Goal: Check status

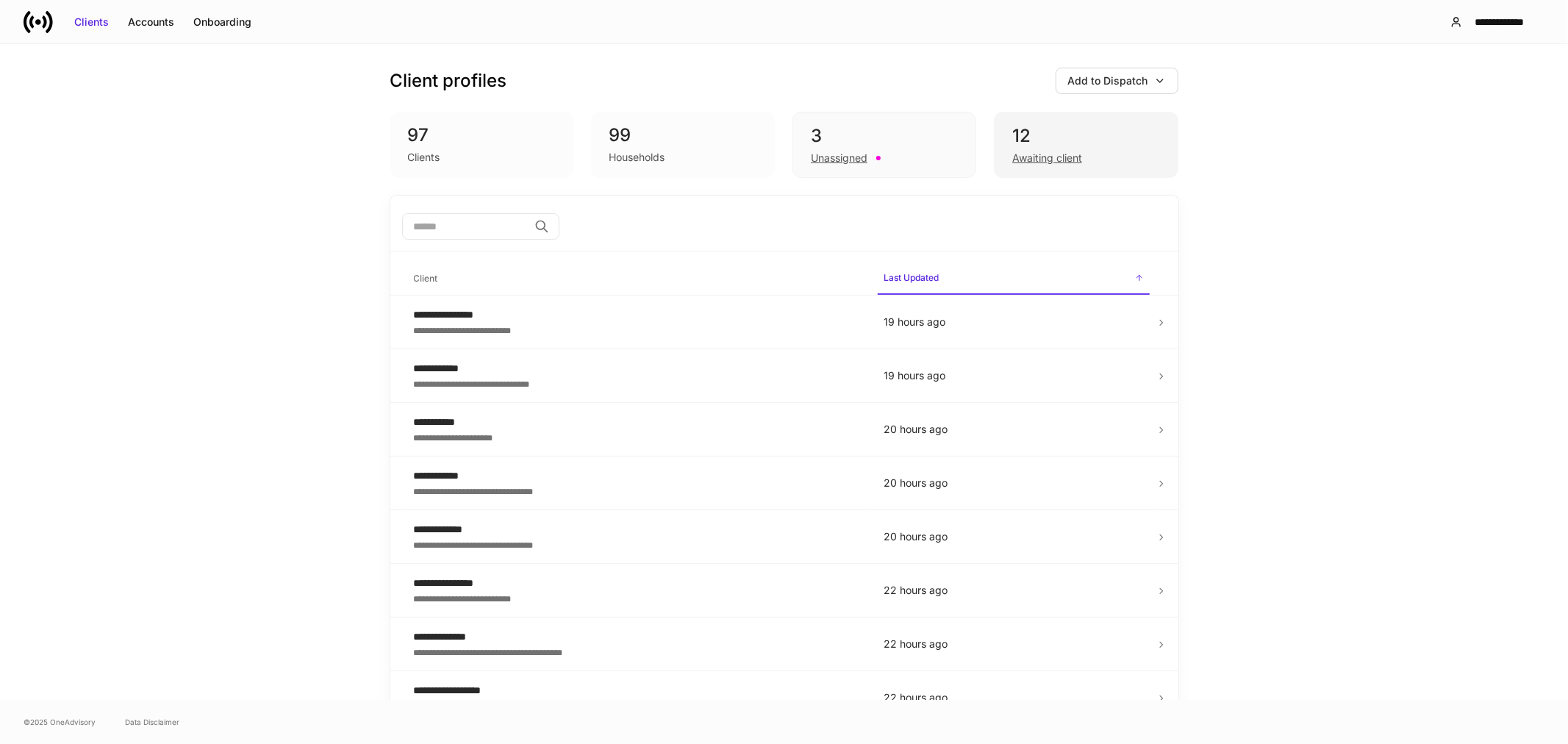
click at [1041, 157] on div "Awaiting client" at bounding box center [1047, 158] width 69 height 15
click at [1042, 157] on div "Awaiting client" at bounding box center [1047, 158] width 69 height 15
click at [1055, 157] on div "Awaiting client" at bounding box center [1047, 158] width 69 height 15
click at [821, 151] on div "Unassigned" at bounding box center [839, 158] width 57 height 15
click at [823, 155] on div "Unassigned" at bounding box center [839, 158] width 57 height 15
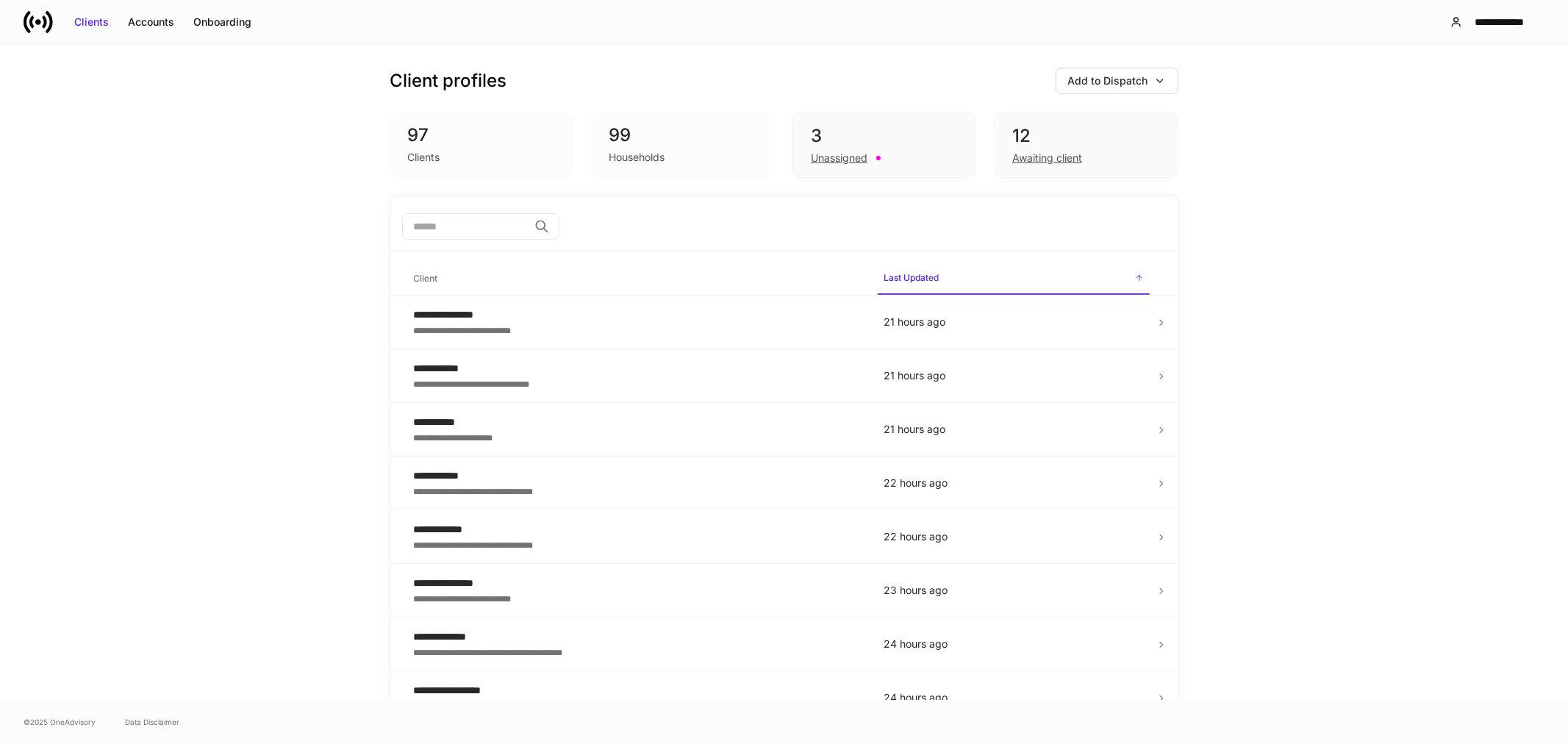
click at [421, 158] on div "Clients" at bounding box center [424, 157] width 32 height 15
click at [88, 17] on div "Clients" at bounding box center [92, 22] width 35 height 15
click at [39, 27] on icon at bounding box center [38, 21] width 29 height 29
click at [1017, 157] on div "Awaiting client" at bounding box center [1047, 158] width 69 height 15
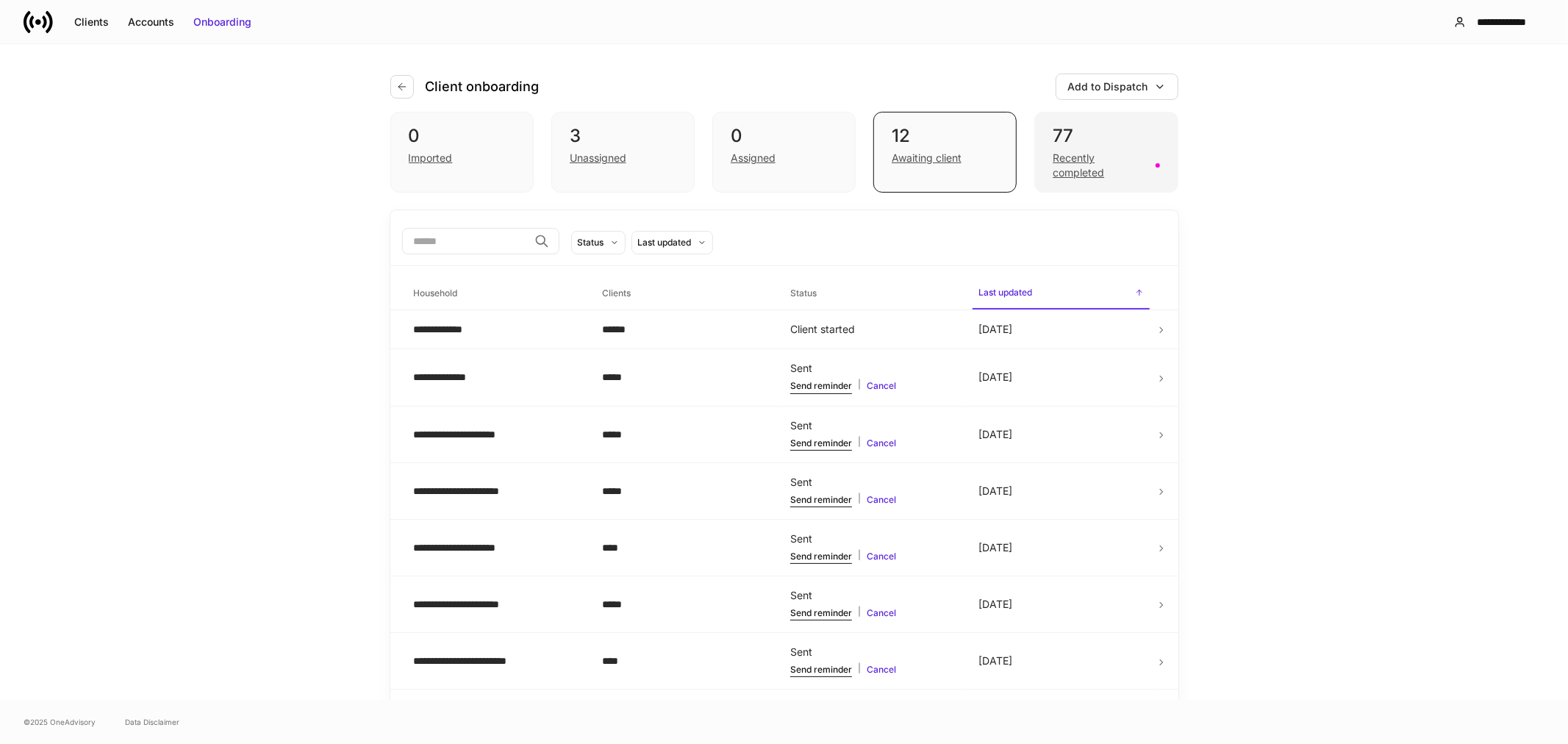
click at [1120, 155] on div "Recently completed" at bounding box center [1099, 165] width 93 height 29
